Goal: Find specific page/section: Find specific page/section

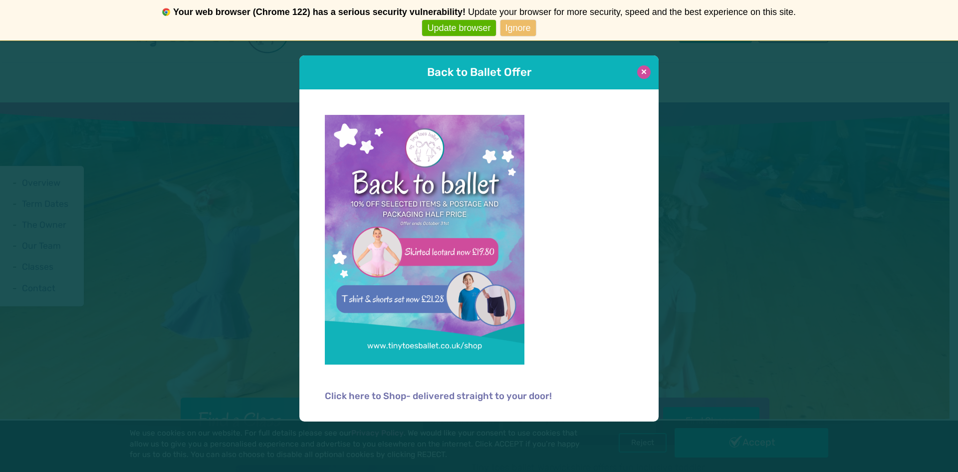
click at [643, 71] on button at bounding box center [643, 71] width 13 height 13
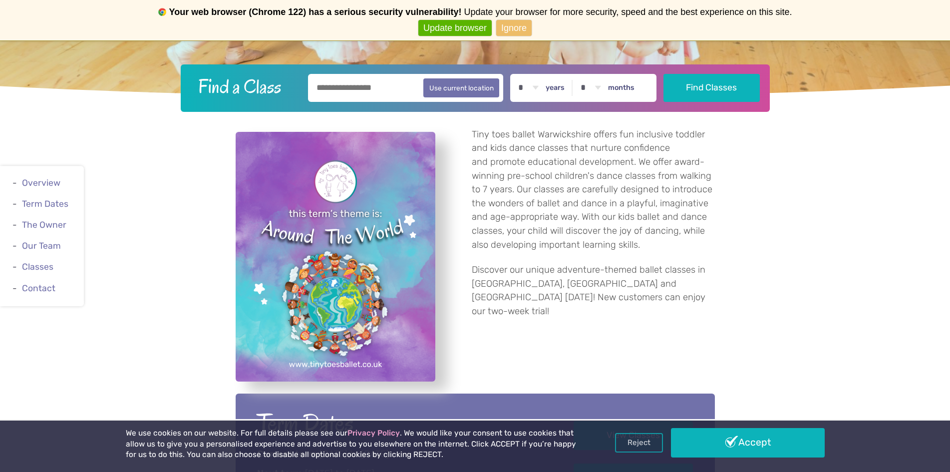
scroll to position [333, 0]
click at [392, 91] on input "text" at bounding box center [406, 87] width 196 height 28
type input "********"
click at [693, 86] on button "Find Classes" at bounding box center [711, 87] width 96 height 28
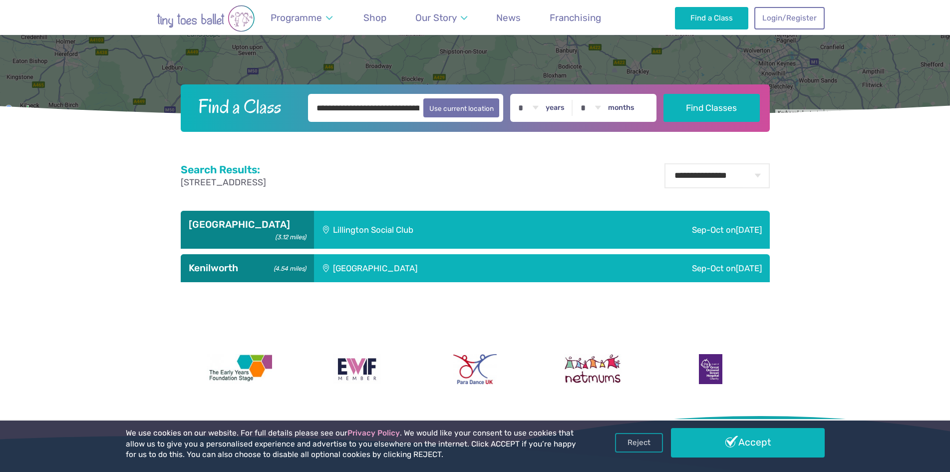
scroll to position [342, 0]
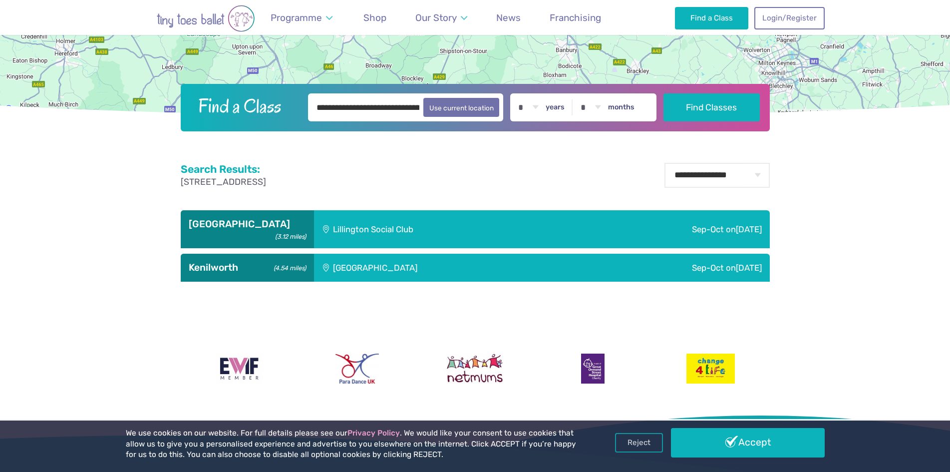
click at [688, 225] on div "Sep-Oct [DATE]" at bounding box center [668, 229] width 202 height 38
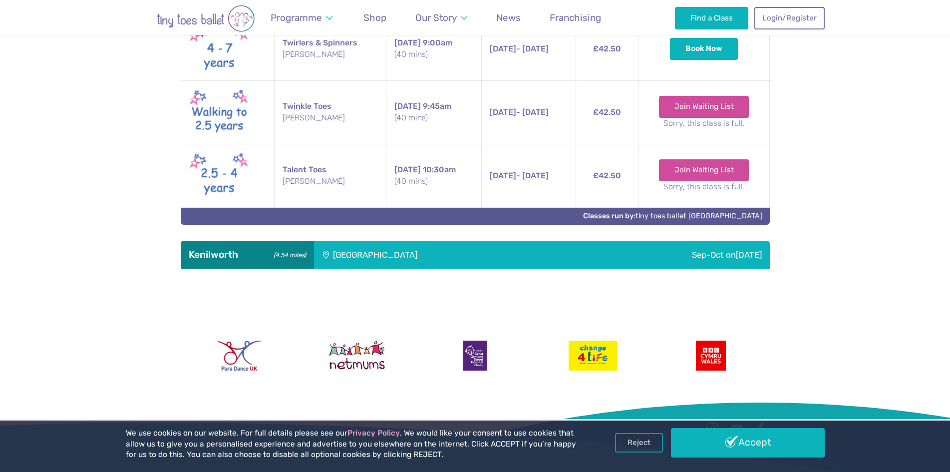
scroll to position [642, 0]
